Goal: Transaction & Acquisition: Purchase product/service

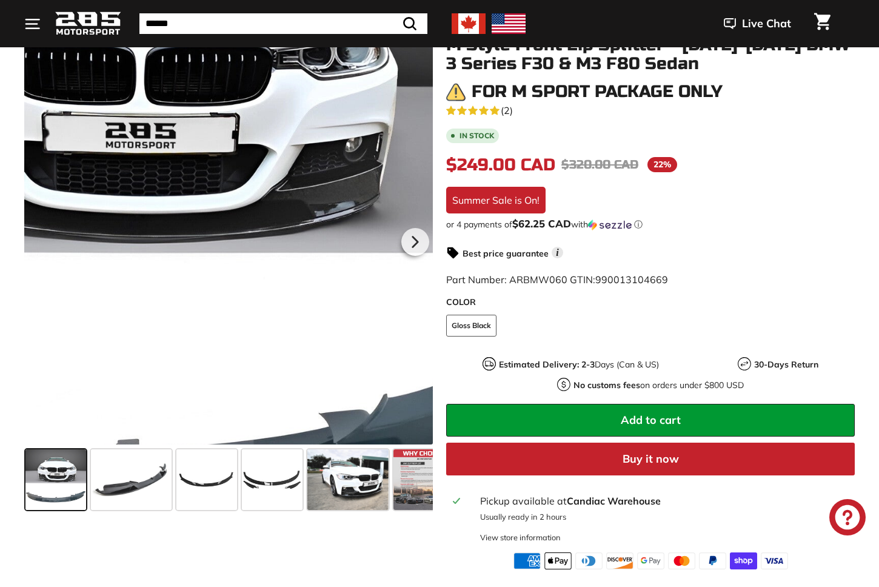
scroll to position [207, 0]
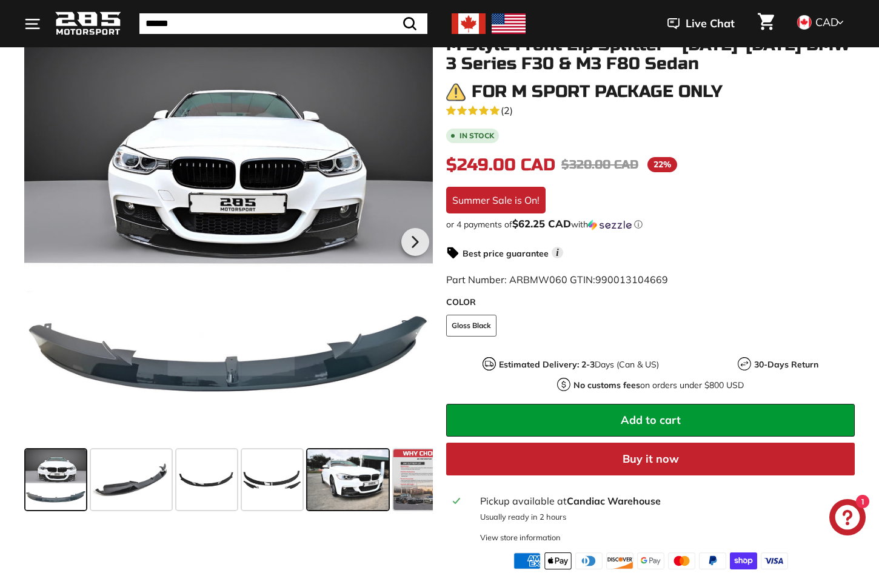
click at [360, 480] on span at bounding box center [347, 479] width 81 height 61
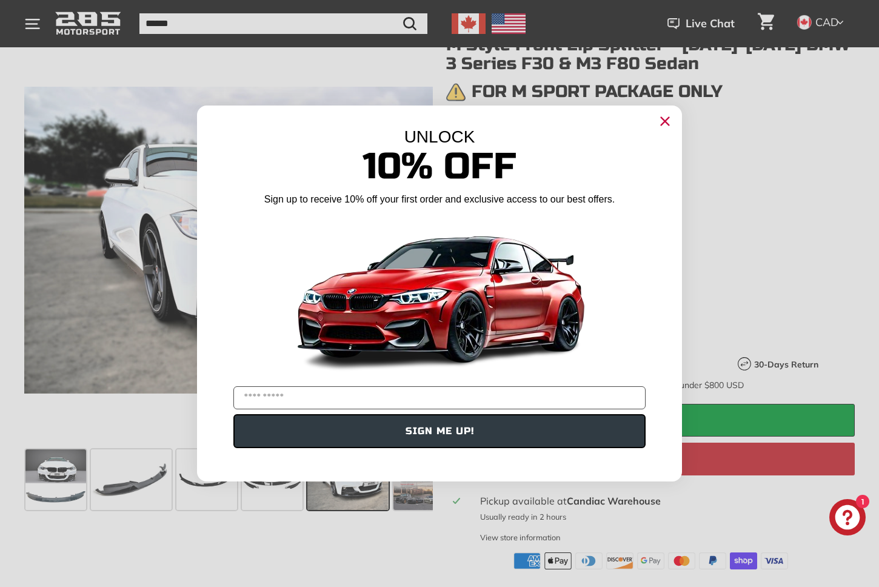
click at [664, 116] on circle "Close dialog" at bounding box center [665, 121] width 18 height 18
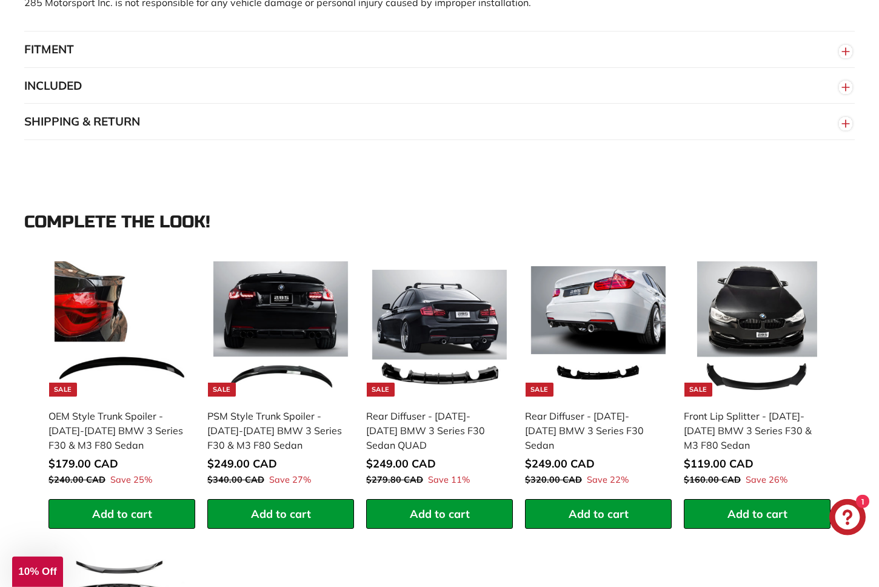
scroll to position [1106, 0]
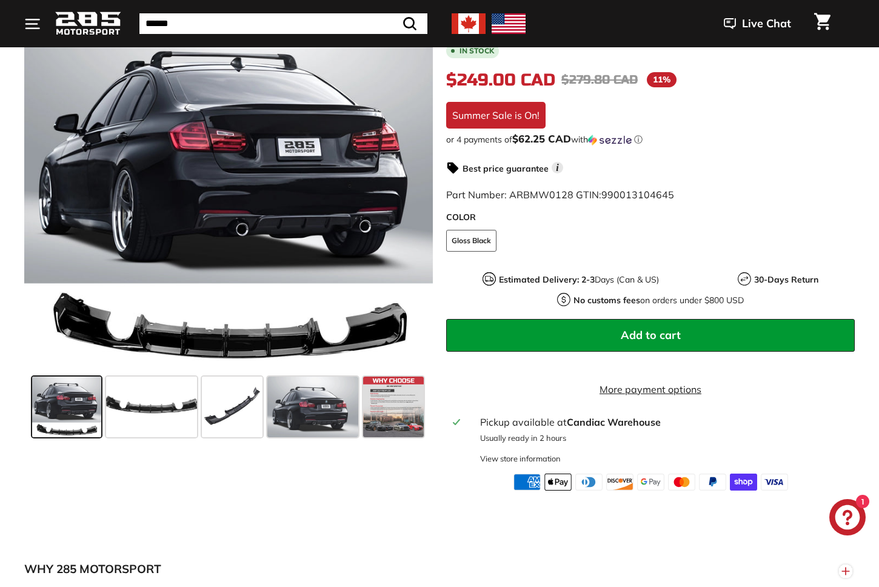
scroll to position [277, 0]
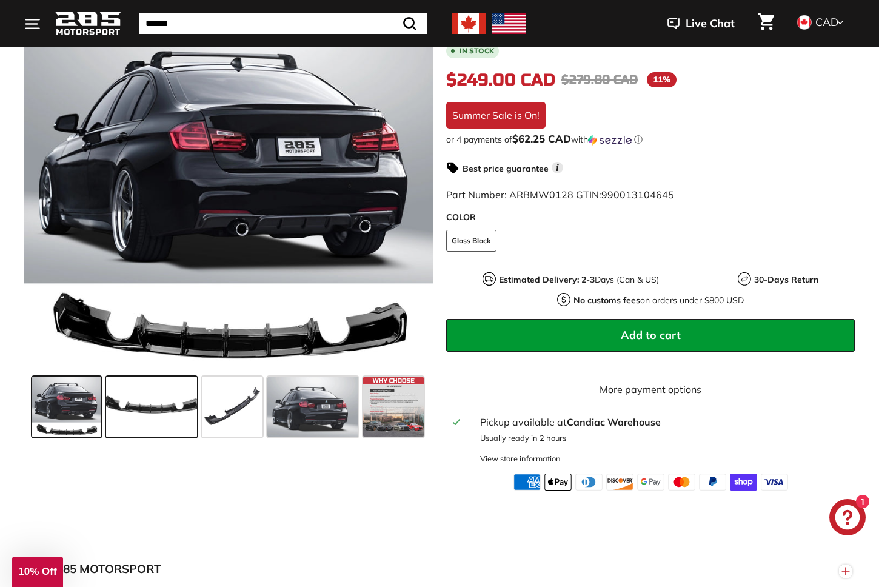
click at [147, 405] on span at bounding box center [151, 407] width 91 height 61
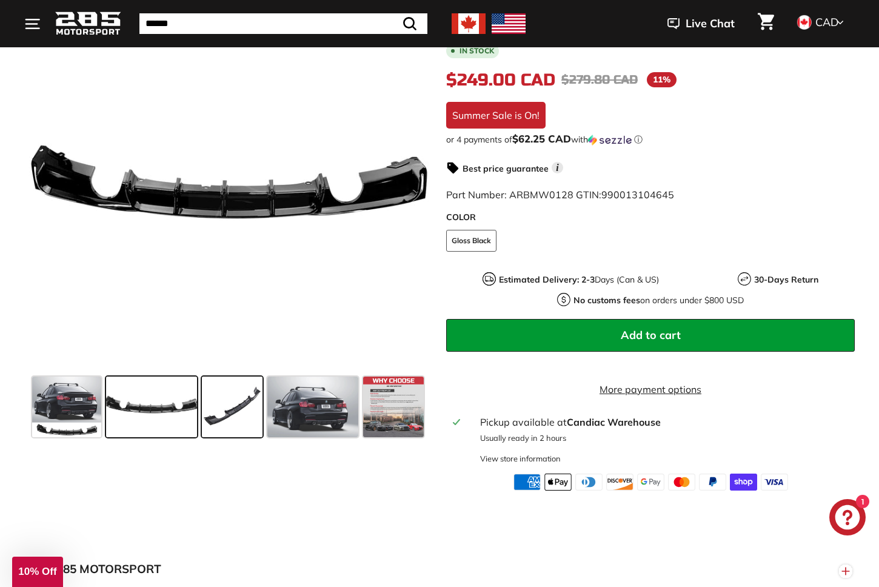
click at [235, 411] on span at bounding box center [232, 407] width 61 height 61
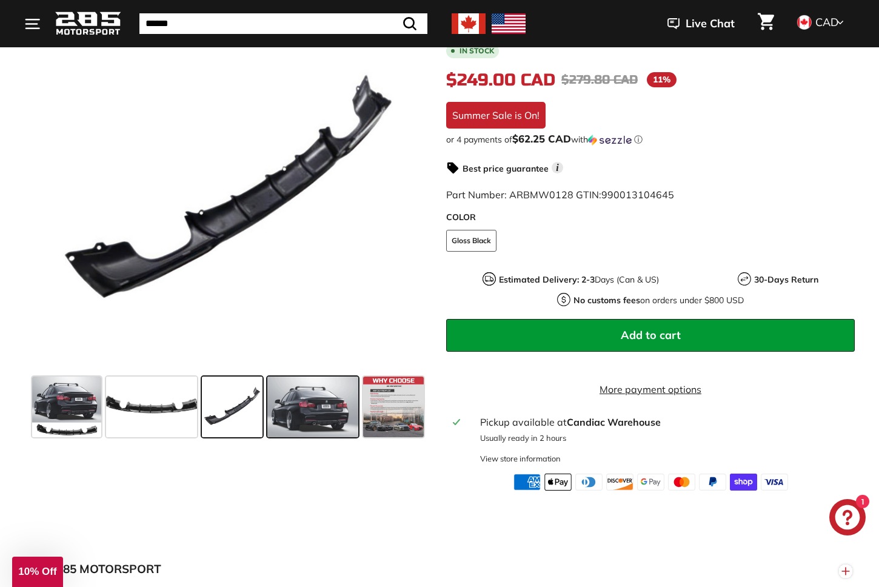
click at [308, 409] on span at bounding box center [312, 407] width 91 height 61
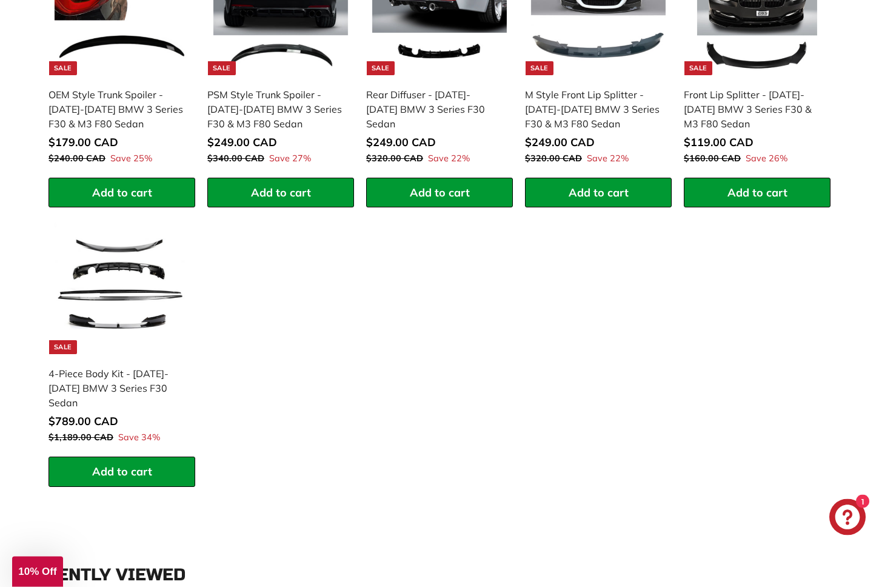
scroll to position [1452, 0]
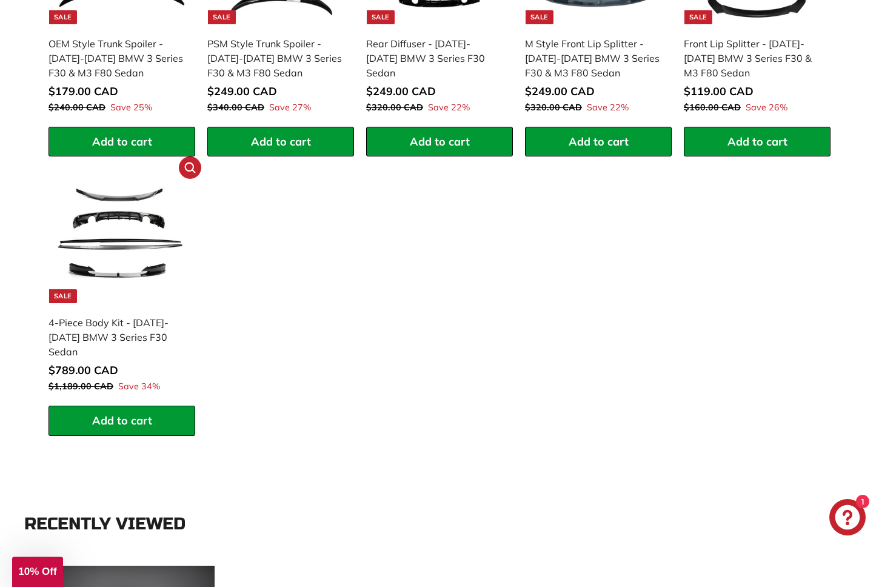
click at [126, 341] on div "4-Piece Body Kit - [DATE]-[DATE] BMW 3 Series F30 Sedan" at bounding box center [116, 337] width 135 height 44
click at [126, 334] on div "4-Piece Body Kit - [DATE]-[DATE] BMW 3 Series F30 Sedan" at bounding box center [116, 337] width 135 height 44
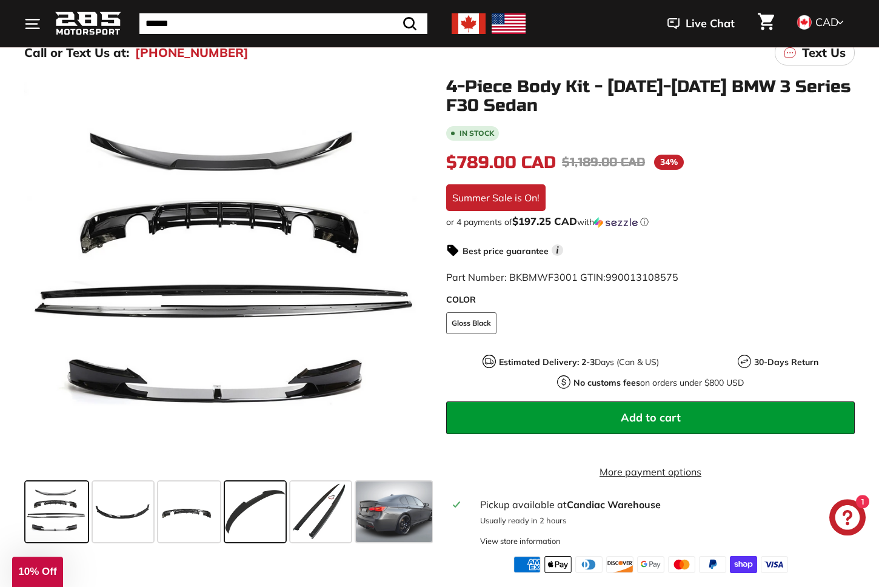
scroll to position [207, 0]
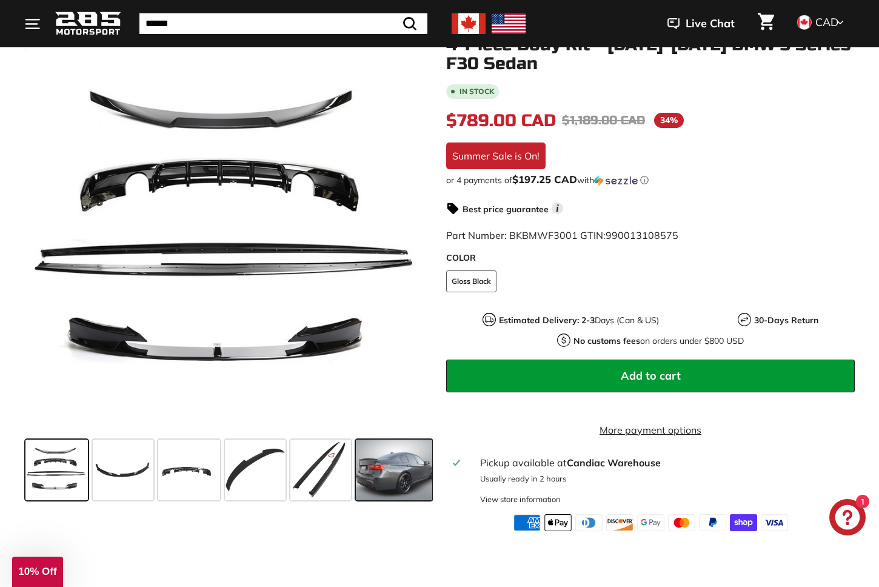
click at [392, 473] on span at bounding box center [394, 470] width 77 height 61
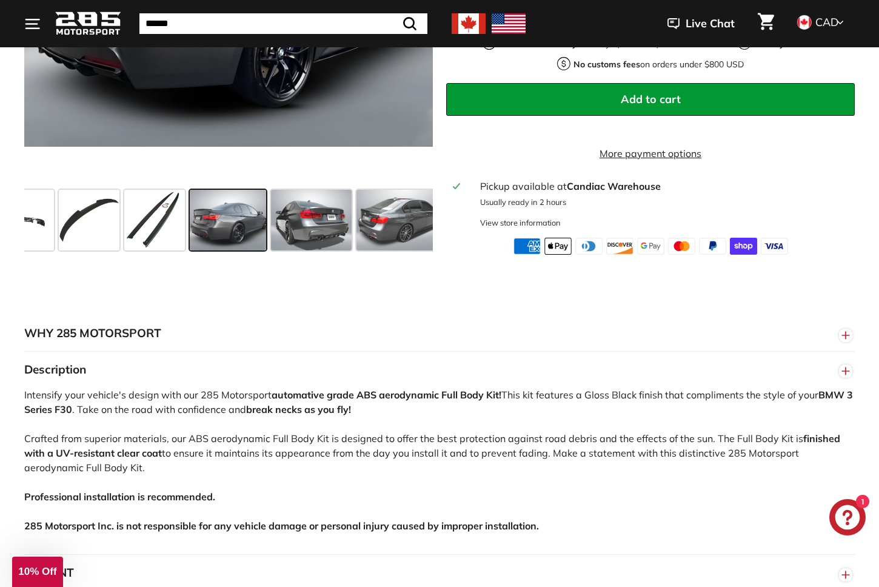
scroll to position [761, 0]
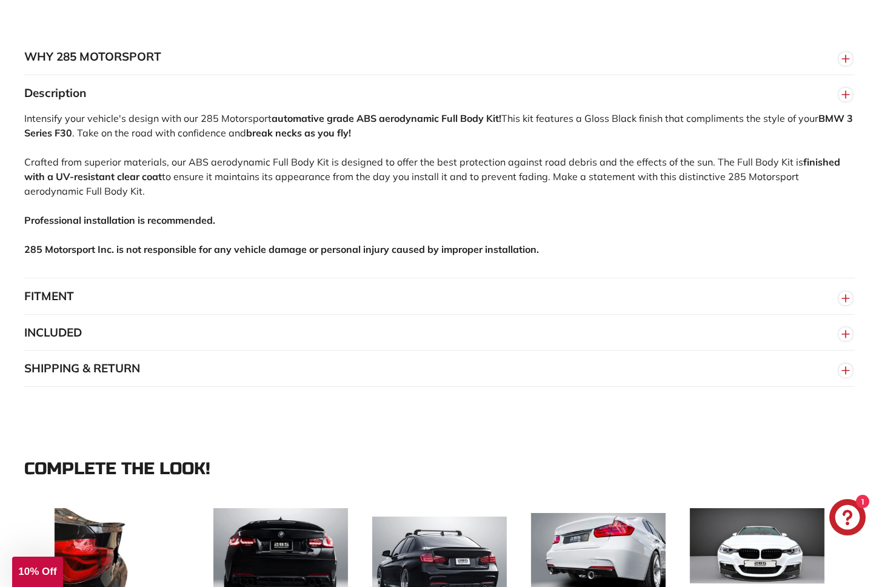
click at [341, 315] on button "FITMENT" at bounding box center [439, 296] width 831 height 36
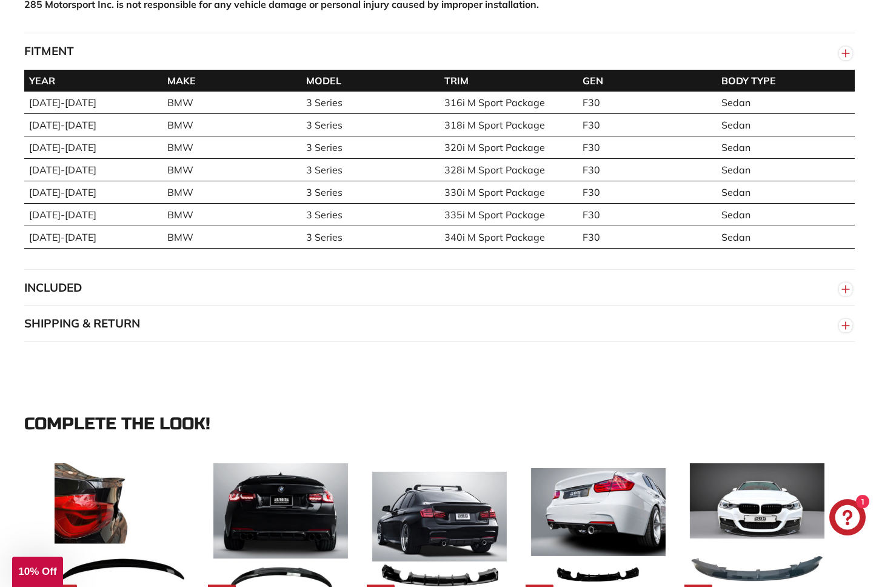
scroll to position [1106, 0]
